Goal: Transaction & Acquisition: Purchase product/service

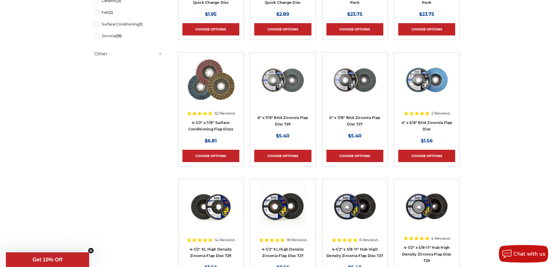
scroll to position [205, 0]
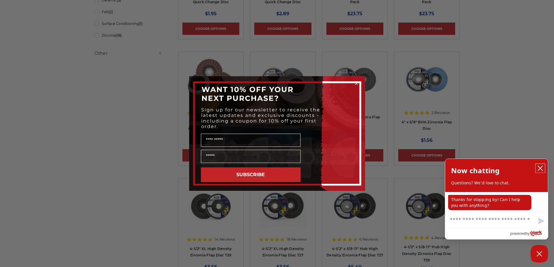
click at [542, 167] on icon "close chatbox" at bounding box center [541, 169] width 6 height 6
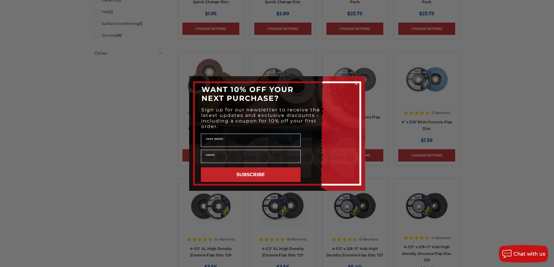
click at [357, 84] on circle "Close dialog" at bounding box center [357, 84] width 6 height 6
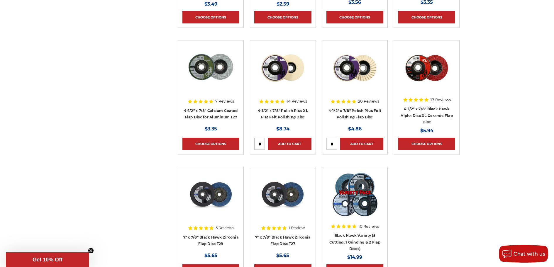
scroll to position [587, 0]
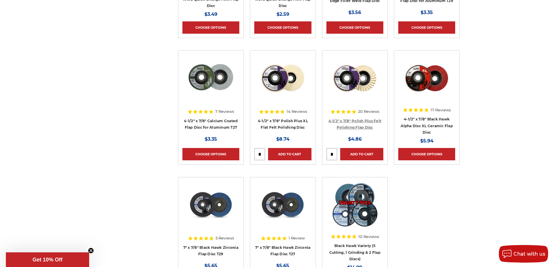
click at [364, 120] on link "4-1/2" x 7/8" Polish Plus Felt Polishing Flap Disc" at bounding box center [355, 124] width 53 height 11
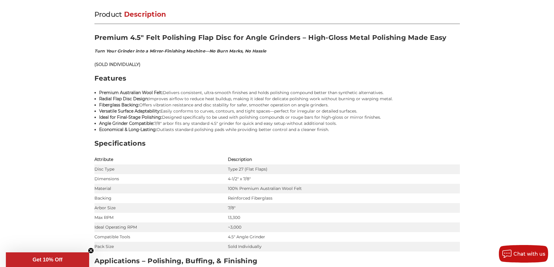
scroll to position [352, 0]
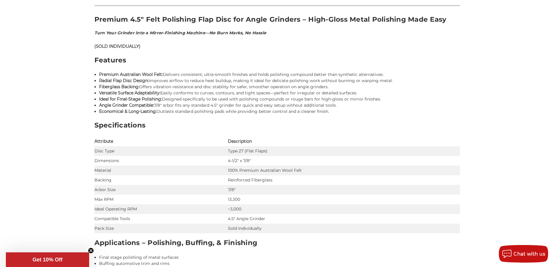
scroll to position [382, 0]
